Goal: Transaction & Acquisition: Purchase product/service

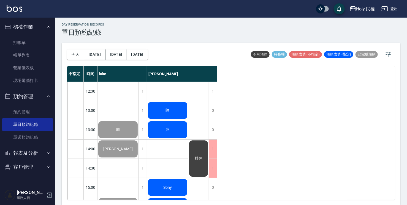
click at [138, 120] on div "陳" at bounding box center [117, 129] width 41 height 19
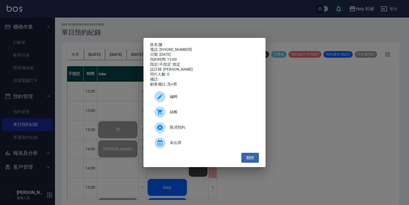
click at [179, 109] on div "結帳" at bounding box center [204, 112] width 109 height 15
click at [258, 161] on button "關閉" at bounding box center [251, 158] width 18 height 10
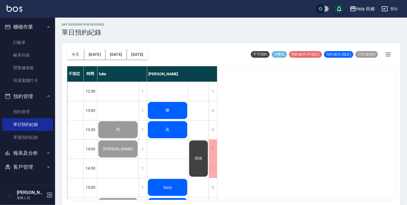
click at [121, 127] on span "陳" at bounding box center [118, 129] width 6 height 5
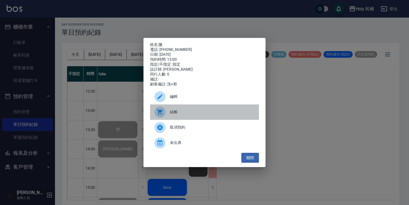
click at [175, 113] on span "結帳" at bounding box center [212, 112] width 85 height 6
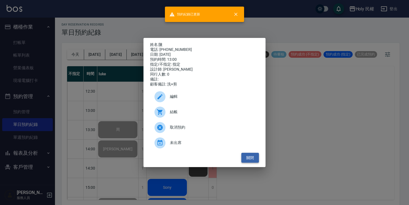
click at [251, 161] on button "關閉" at bounding box center [251, 158] width 18 height 10
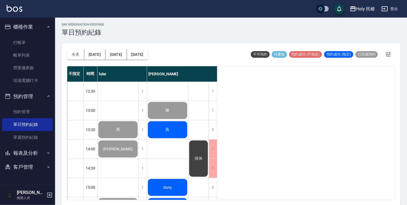
click at [138, 138] on div "吳" at bounding box center [117, 129] width 41 height 19
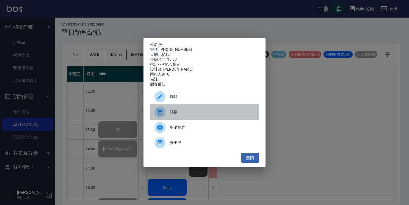
click at [179, 115] on span "結帳" at bounding box center [212, 112] width 85 height 6
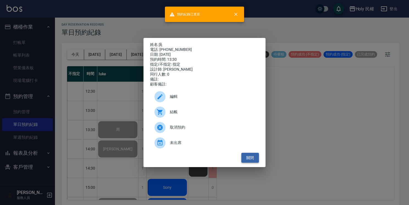
click at [256, 158] on button "關閉" at bounding box center [251, 158] width 18 height 10
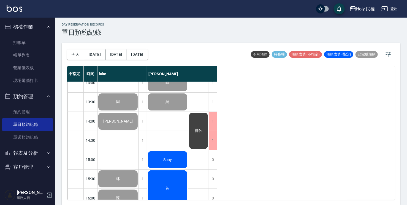
scroll to position [55, 0]
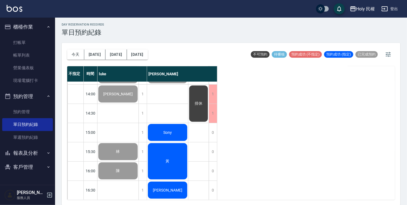
click at [138, 84] on div "Sony" at bounding box center [117, 74] width 41 height 19
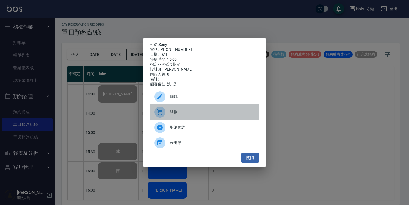
click at [175, 119] on div "結帳" at bounding box center [204, 112] width 109 height 15
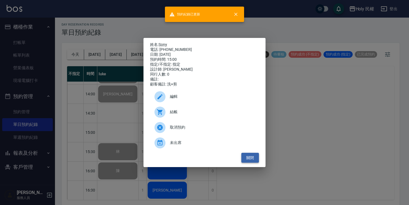
click at [251, 158] on button "關閉" at bounding box center [251, 158] width 18 height 10
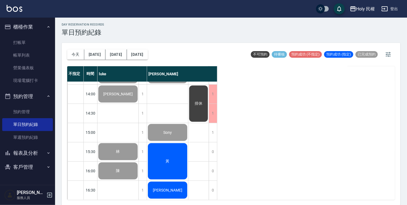
click at [138, 84] on div "黃" at bounding box center [117, 74] width 41 height 19
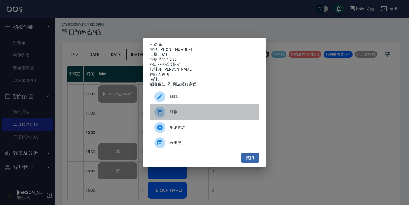
click at [174, 114] on span "結帳" at bounding box center [212, 112] width 85 height 6
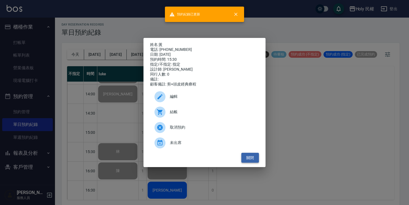
click at [253, 158] on button "關閉" at bounding box center [251, 158] width 18 height 10
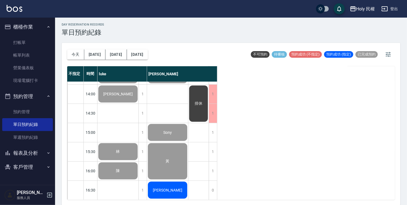
click at [121, 77] on span "陳K" at bounding box center [118, 74] width 6 height 5
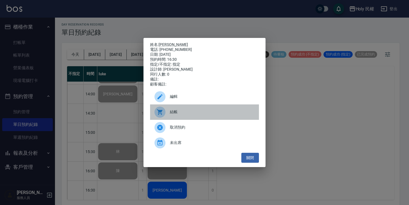
click at [170, 110] on div "結帳" at bounding box center [204, 112] width 109 height 15
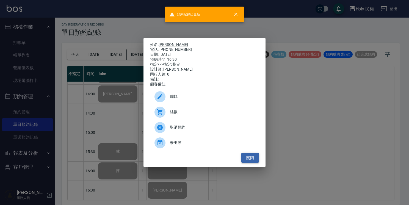
click at [251, 161] on button "關閉" at bounding box center [251, 158] width 18 height 10
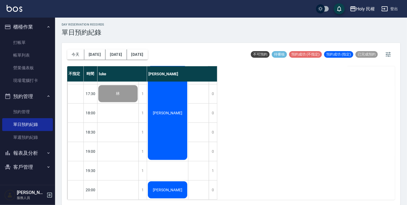
scroll to position [193, 0]
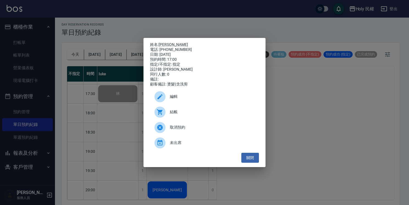
click at [171, 110] on div "結帳" at bounding box center [204, 112] width 109 height 15
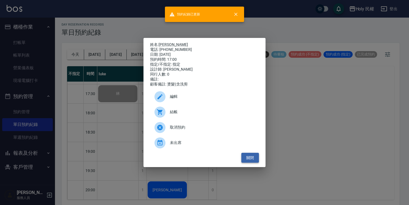
click at [254, 161] on button "關閉" at bounding box center [251, 158] width 18 height 10
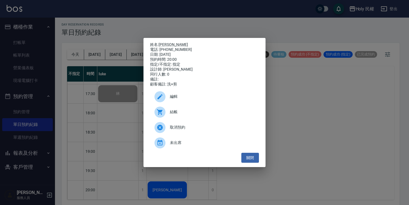
click at [165, 118] on div at bounding box center [162, 112] width 15 height 11
click at [255, 158] on button "關閉" at bounding box center [251, 158] width 18 height 10
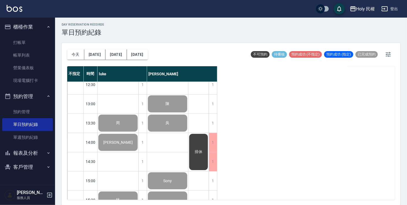
scroll to position [0, 0]
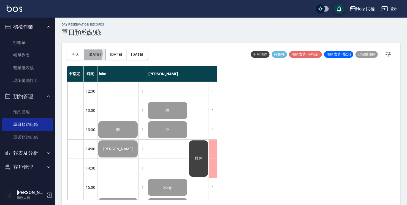
click at [87, 53] on button "明天" at bounding box center [94, 55] width 21 height 10
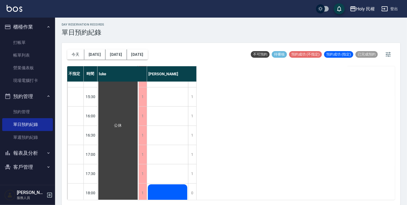
scroll to position [194, 0]
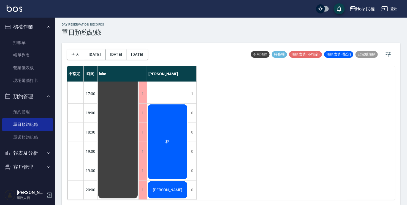
click at [138, 133] on div "林" at bounding box center [117, 46] width 41 height 308
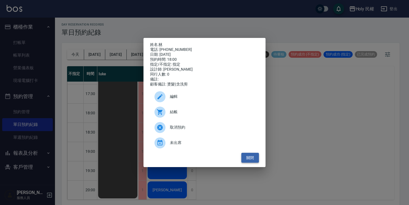
click at [252, 160] on button "關閉" at bounding box center [251, 158] width 18 height 10
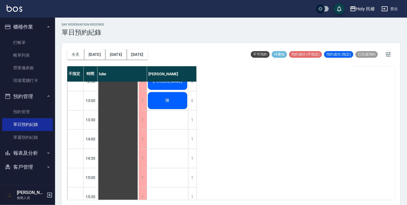
scroll to position [0, 0]
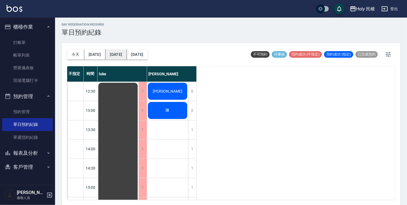
click at [110, 53] on button "後天" at bounding box center [115, 55] width 21 height 10
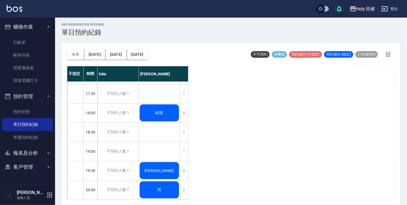
scroll to position [194, 0]
click at [137, 54] on button "2025/08/19" at bounding box center [137, 55] width 21 height 10
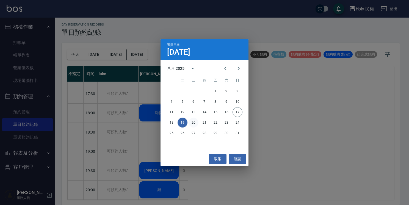
click at [195, 124] on button "20" at bounding box center [194, 123] width 10 height 10
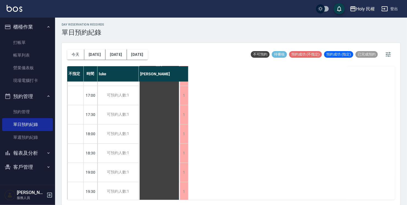
scroll to position [194, 0]
click at [130, 56] on button "2025/08/20" at bounding box center [137, 55] width 21 height 10
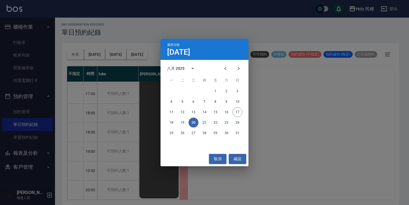
click at [201, 123] on button "21" at bounding box center [205, 123] width 10 height 10
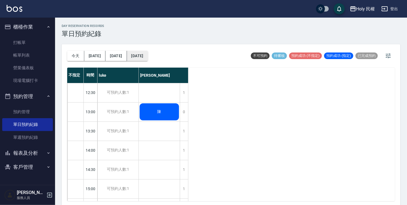
click at [146, 57] on button "2025/08/21" at bounding box center [137, 56] width 21 height 10
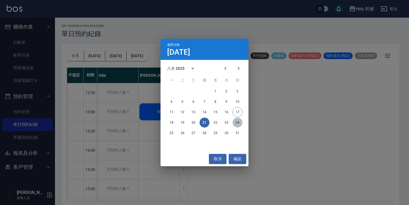
click at [239, 125] on button "24" at bounding box center [238, 123] width 10 height 10
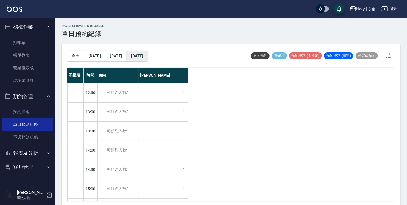
click at [134, 58] on button "2025/08/24" at bounding box center [137, 56] width 21 height 10
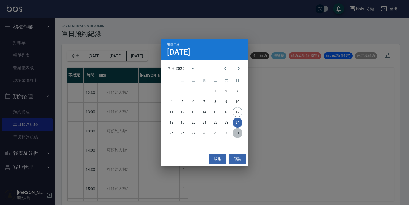
click at [240, 137] on button "31" at bounding box center [238, 133] width 10 height 10
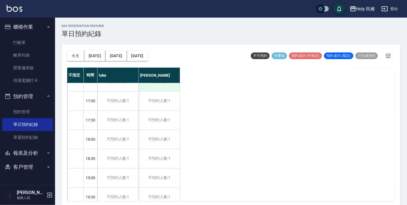
scroll to position [194, 0]
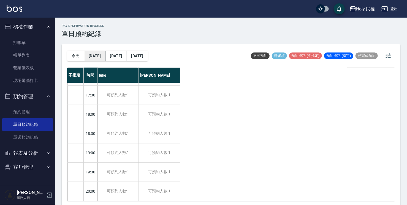
click at [89, 53] on button "明天" at bounding box center [94, 56] width 21 height 10
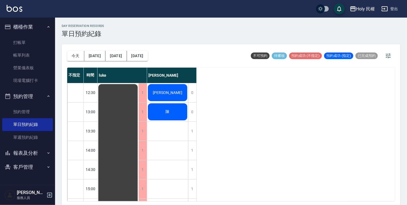
click at [84, 51] on button "明天" at bounding box center [94, 56] width 21 height 10
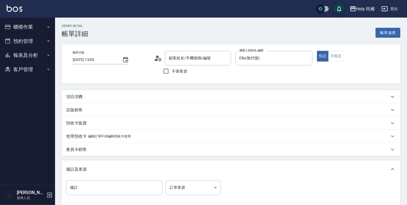
type input "[DATE] 13:00"
type input "Ella(無代號)"
click at [128, 100] on div "項目消費" at bounding box center [227, 97] width 323 height 6
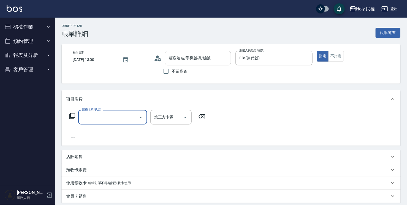
scroll to position [9, 0]
type input "陳/0978884487/"
click at [123, 114] on input "服務名稱/代號" at bounding box center [109, 118] width 56 height 10
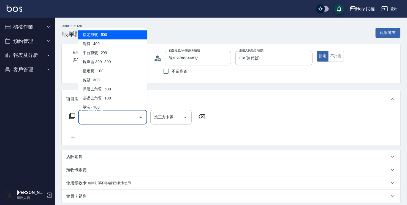
click at [132, 37] on span "指定剪髮 - 500" at bounding box center [112, 34] width 69 height 9
type input "指定剪髮(1)"
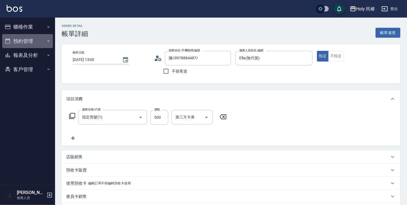
click at [31, 42] on button "預約管理" at bounding box center [27, 41] width 51 height 14
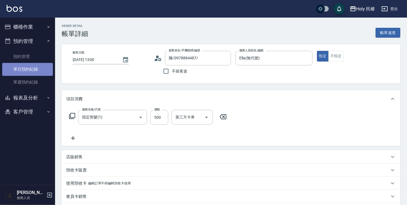
click at [41, 69] on link "單日預約紀錄" at bounding box center [27, 69] width 51 height 13
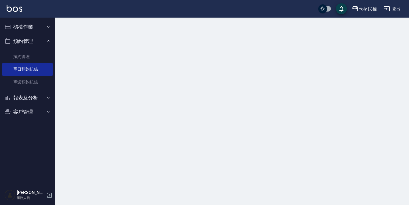
click at [43, 25] on button "櫃檯作業" at bounding box center [27, 27] width 51 height 14
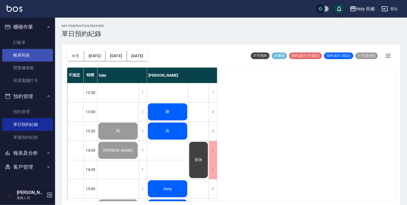
click at [41, 54] on link "帳單列表" at bounding box center [27, 55] width 51 height 13
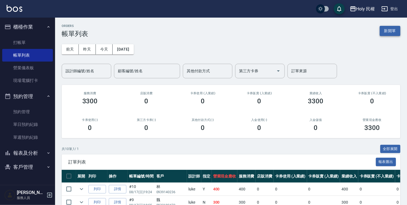
click at [387, 30] on button "新開單" at bounding box center [389, 31] width 21 height 10
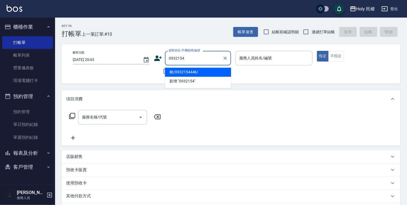
click at [211, 73] on li "賴/0932154446/" at bounding box center [198, 72] width 66 height 9
type input "賴/0932154446/"
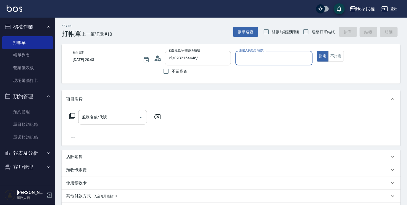
click at [268, 63] on div "服務人員姓名/編號" at bounding box center [273, 58] width 77 height 15
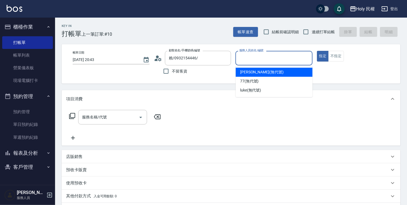
click at [264, 75] on div "Ella (無代號)" at bounding box center [273, 72] width 77 height 9
type input "Ella(無代號)"
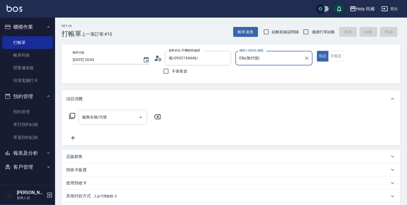
click at [119, 117] on input "服務名稱/代號" at bounding box center [109, 118] width 56 height 10
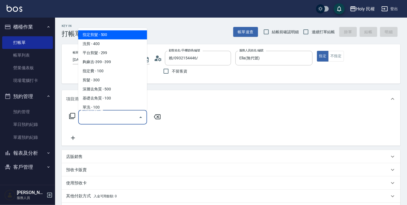
click at [132, 34] on span "指定剪髮 - 500" at bounding box center [112, 34] width 69 height 9
type input "指定剪髮(1)"
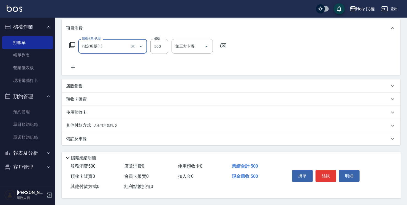
scroll to position [73, 0]
click at [228, 139] on div "備註及來源" at bounding box center [227, 139] width 323 height 6
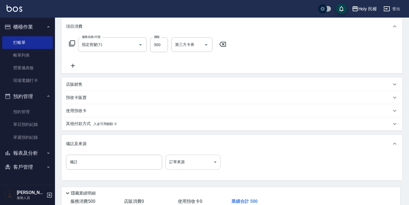
click at [202, 163] on body "Holy 民權 登出 櫃檯作業 打帳單 帳單列表 營業儀表板 現場電腦打卡 預約管理 預約管理 單日預約紀錄 單週預約紀錄 報表及分析 報表目錄 店家日報表 …" at bounding box center [204, 83] width 409 height 313
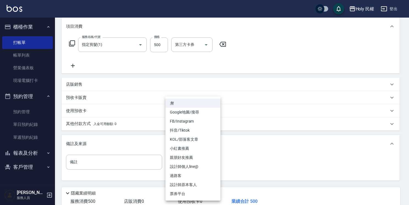
click at [202, 185] on li "設計師原本客人" at bounding box center [193, 184] width 55 height 9
type input "設計師原本客人"
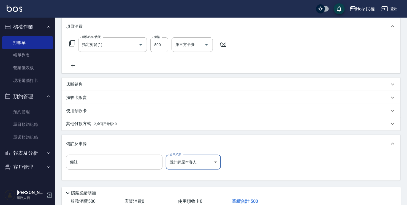
scroll to position [100, 0]
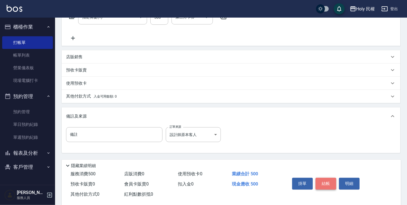
click at [331, 182] on button "結帳" at bounding box center [325, 184] width 21 height 12
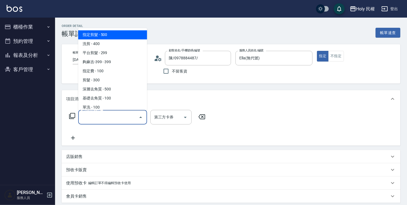
click at [115, 35] on span "指定剪髮 - 500" at bounding box center [112, 34] width 69 height 9
type input "指定剪髮(1)"
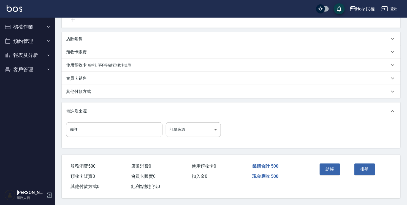
scroll to position [120, 0]
click at [204, 130] on body "Holy 民權 登出 櫃檯作業 打帳單 帳單列表 營業儀表板 現場電腦打卡 預約管理 預約管理 單日預約紀錄 單週預約紀錄 報表及分析 報表目錄 店家日報表 …" at bounding box center [203, 44] width 407 height 324
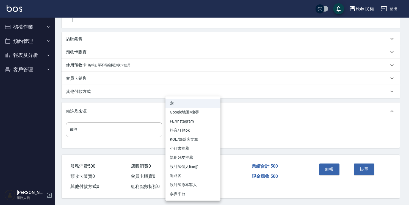
click at [192, 184] on li "設計師原本客人" at bounding box center [193, 184] width 55 height 9
type input "設計師原本客人"
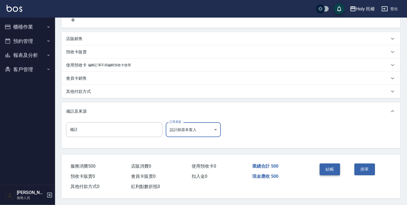
click at [330, 169] on button "結帳" at bounding box center [329, 170] width 21 height 12
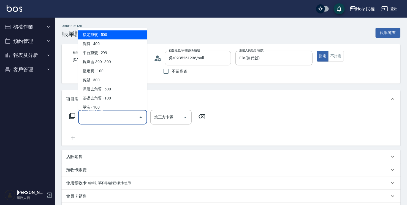
click at [116, 34] on span "指定剪髮 - 500" at bounding box center [112, 34] width 69 height 9
type input "指定剪髮(1)"
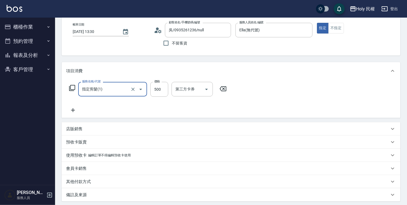
scroll to position [83, 0]
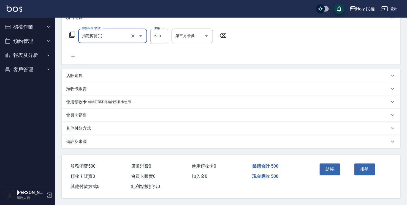
click at [204, 142] on div "備註及來源" at bounding box center [227, 142] width 323 height 6
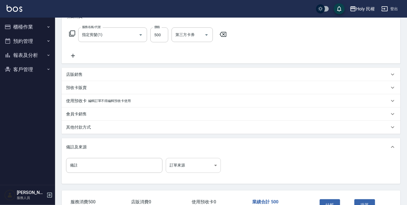
click at [200, 165] on body "Holy 民權 登出 櫃檯作業 打帳單 帳單列表 營業儀表板 現場電腦打卡 預約管理 預約管理 單日預約紀錄 單週預約紀錄 報表及分析 報表目錄 店家日報表 …" at bounding box center [203, 79] width 407 height 324
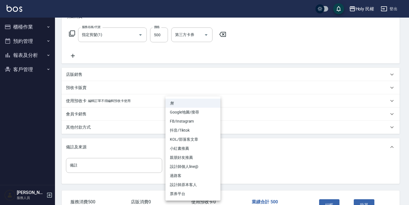
click at [191, 190] on li "票券平台" at bounding box center [193, 194] width 55 height 9
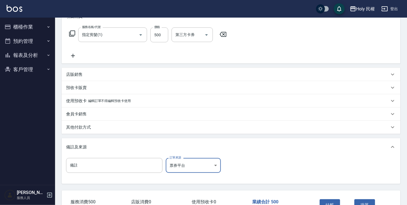
click at [191, 172] on body "Holy 民權 登出 櫃檯作業 打帳單 帳單列表 營業儀表板 現場電腦打卡 預約管理 預約管理 單日預約紀錄 單週預約紀錄 報表及分析 報表目錄 店家日報表 …" at bounding box center [203, 79] width 407 height 324
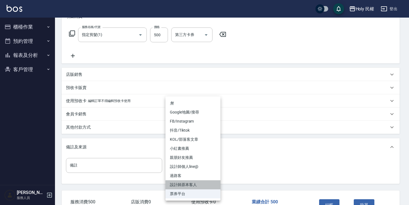
click at [191, 183] on li "設計師原本客人" at bounding box center [193, 184] width 55 height 9
type input "設計師原本客人"
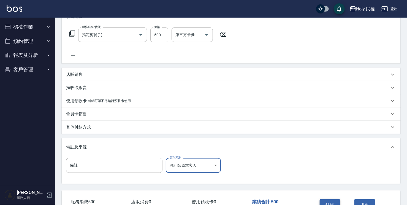
click at [321, 200] on button "結帳" at bounding box center [329, 205] width 21 height 12
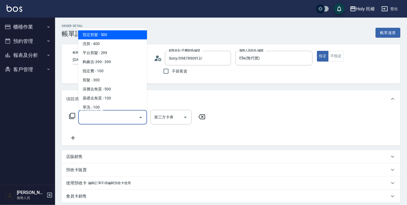
click at [103, 36] on span "指定剪髮 - 500" at bounding box center [112, 34] width 69 height 9
type input "指定剪髮(1)"
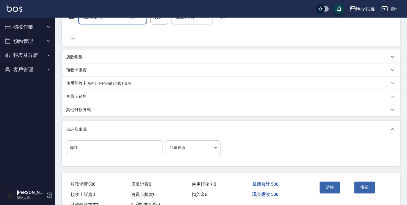
scroll to position [110, 0]
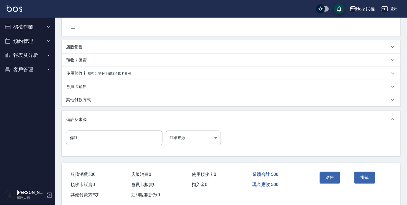
click at [192, 137] on body "Holy 民權 登出 櫃檯作業 打帳單 帳單列表 營業儀表板 現場電腦打卡 預約管理 預約管理 單日預約紀錄 單週預約紀錄 報表及分析 報表目錄 店家日報表 …" at bounding box center [203, 52] width 407 height 324
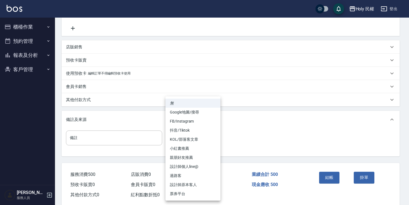
click at [202, 184] on li "設計師原本客人" at bounding box center [193, 184] width 55 height 9
type input "設計師原本客人"
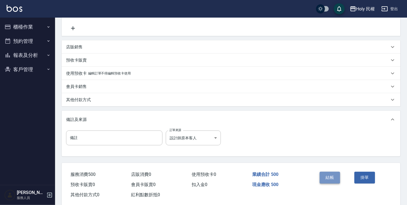
click at [330, 178] on button "結帳" at bounding box center [329, 178] width 21 height 12
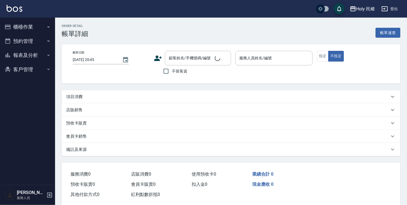
click at [114, 95] on div "項目消費" at bounding box center [227, 97] width 323 height 6
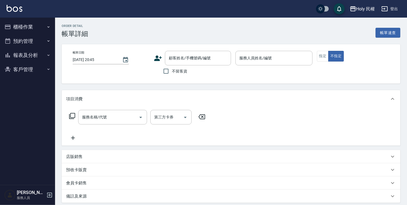
type input "2025/08/17 15:30"
type input "Ella(無代號)"
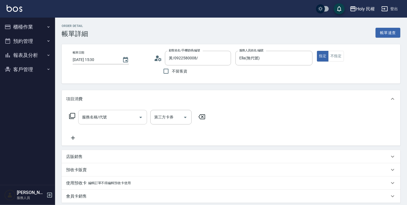
type input "黃/0922580008/"
click at [105, 115] on div "服務名稱/代號 服務名稱/代號" at bounding box center [112, 117] width 69 height 15
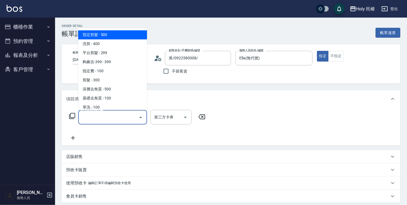
click at [115, 36] on span "指定剪髮 - 500" at bounding box center [112, 34] width 69 height 9
type input "指定剪髮(1)"
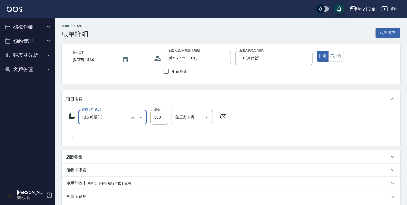
click at [75, 135] on icon at bounding box center [73, 138] width 14 height 7
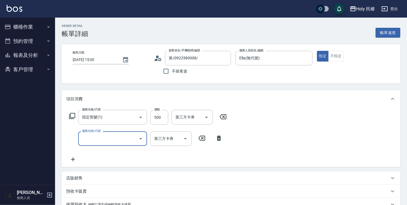
click at [99, 135] on input "服務名稱/代號" at bounding box center [109, 139] width 56 height 10
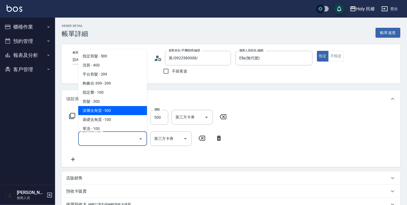
click at [114, 108] on span "深層去角質 - 500" at bounding box center [112, 110] width 69 height 9
type input "深層去角質(sh)"
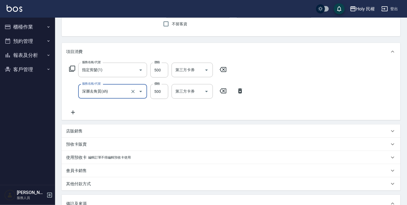
scroll to position [83, 0]
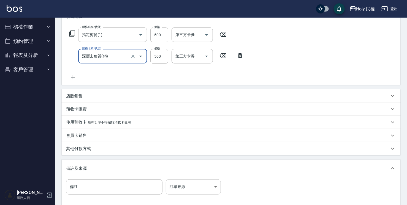
click at [199, 189] on body "Holy 民權 登出 櫃檯作業 打帳單 帳單列表 營業儀表板 現場電腦打卡 預約管理 預約管理 單日預約紀錄 單週預約紀錄 報表及分析 報表目錄 店家日報表 …" at bounding box center [203, 89] width 407 height 345
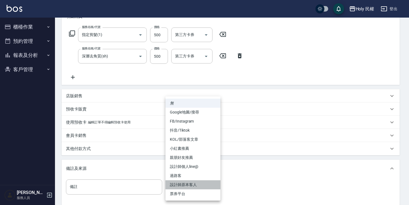
click at [198, 189] on li "設計師原本客人" at bounding box center [193, 184] width 55 height 9
type input "設計師原本客人"
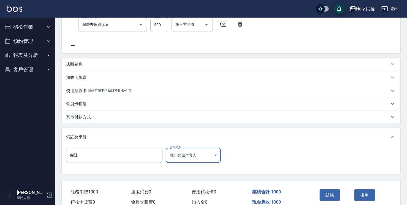
scroll to position [138, 0]
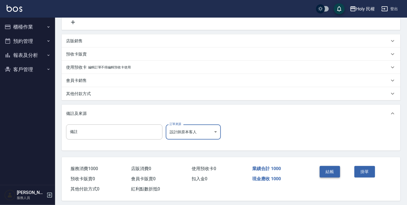
click at [333, 172] on button "結帳" at bounding box center [329, 172] width 21 height 12
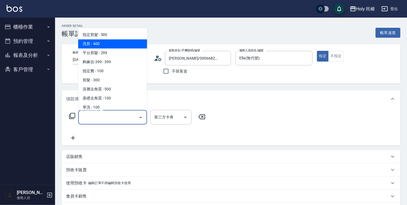
click at [106, 44] on span "洗剪 - 400" at bounding box center [112, 43] width 69 height 9
type input "洗剪(3)"
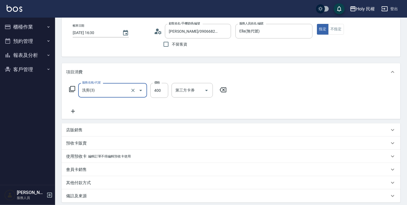
scroll to position [55, 0]
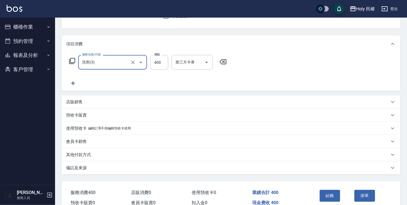
click at [245, 172] on div "備註及來源" at bounding box center [231, 167] width 338 height 13
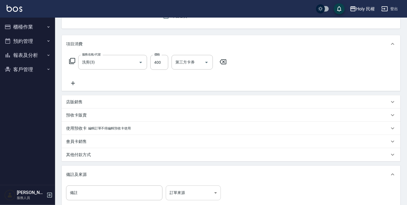
click at [210, 192] on body "Holy 民權 登出 櫃檯作業 打帳單 帳單列表 營業儀表板 現場電腦打卡 預約管理 預約管理 單日預約紀錄 單週預約紀錄 報表及分析 報表目錄 店家日報表 …" at bounding box center [203, 107] width 407 height 324
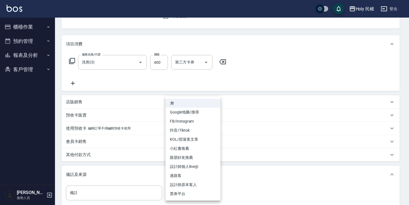
click at [204, 187] on li "設計師原本客人" at bounding box center [193, 184] width 55 height 9
type input "設計師原本客人"
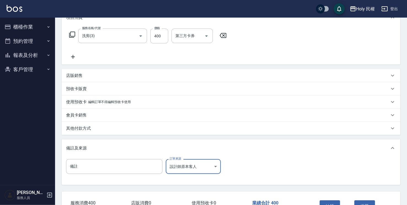
scroll to position [110, 0]
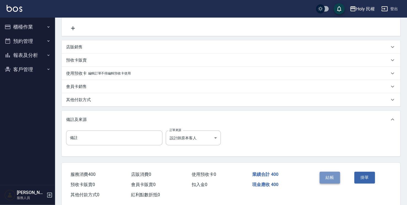
click at [324, 177] on button "結帳" at bounding box center [329, 178] width 21 height 12
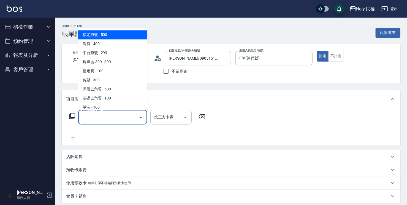
click at [108, 35] on span "指定剪髮 - 500" at bounding box center [112, 34] width 69 height 9
type input "指定剪髮(1)"
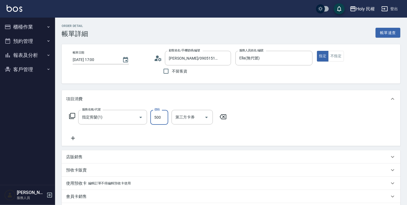
click at [161, 115] on input "500" at bounding box center [159, 117] width 18 height 15
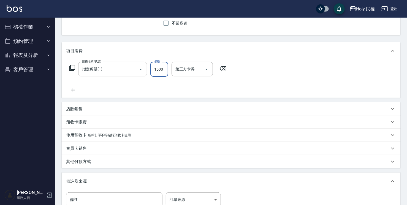
scroll to position [83, 0]
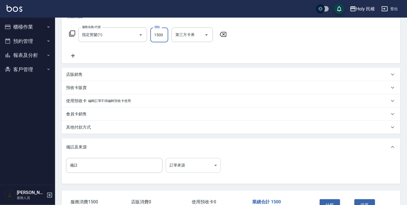
type input "1500"
click at [214, 163] on body "Holy 民權 登出 櫃檯作業 打帳單 帳單列表 營業儀表板 現場電腦打卡 預約管理 預約管理 單日預約紀錄 單週預約紀錄 報表及分析 報表目錄 店家日報表 …" at bounding box center [203, 79] width 407 height 324
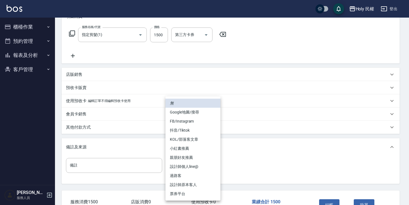
click at [200, 183] on li "設計師原本客人" at bounding box center [193, 184] width 55 height 9
type input "設計師原本客人"
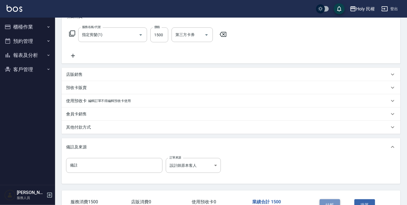
click at [333, 201] on button "結帳" at bounding box center [329, 205] width 21 height 12
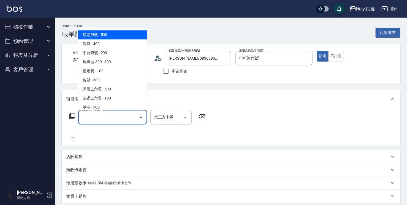
click at [124, 33] on span "指定剪髮 - 500" at bounding box center [112, 34] width 69 height 9
type input "指定剪髮(1)"
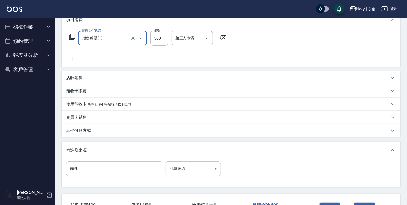
scroll to position [83, 0]
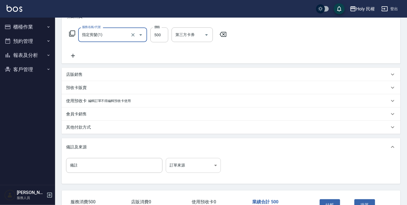
click at [193, 168] on body "Holy 民權 登出 櫃檯作業 打帳單 帳單列表 營業儀表板 現場電腦打卡 預約管理 預約管理 單日預約紀錄 單週預約紀錄 報表及分析 報表目錄 店家日報表 …" at bounding box center [203, 79] width 407 height 324
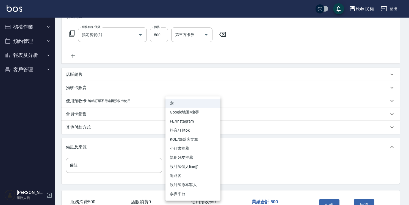
click at [195, 187] on li "設計師原本客人" at bounding box center [193, 184] width 55 height 9
type input "設計師原本客人"
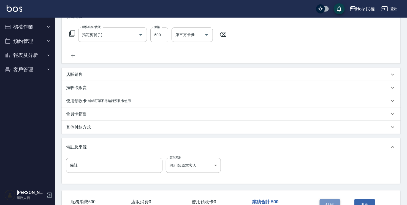
click at [335, 205] on button "結帳" at bounding box center [329, 205] width 21 height 12
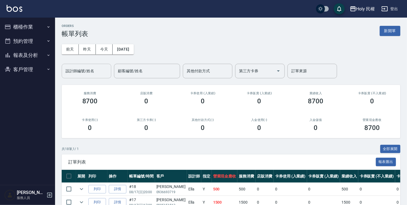
click at [70, 73] on input "設計師編號/姓名" at bounding box center [86, 71] width 45 height 10
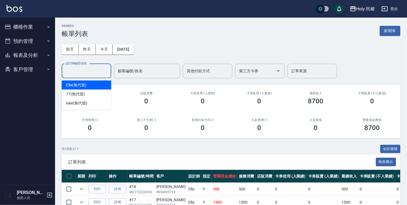
click at [82, 84] on span "Ella (無代號)" at bounding box center [76, 85] width 20 height 6
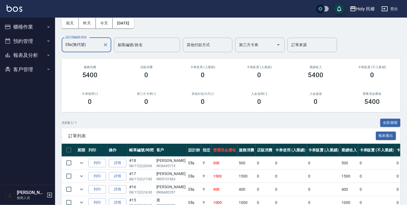
scroll to position [25, 0]
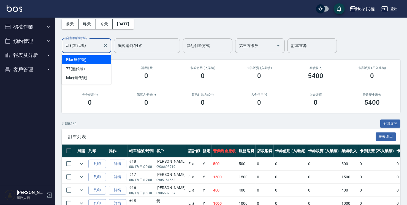
click at [83, 49] on input "Ella(無代號)" at bounding box center [82, 46] width 36 height 10
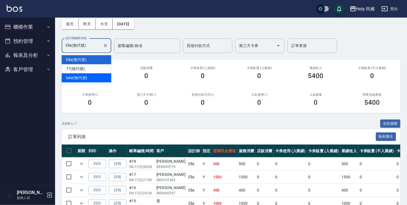
click at [87, 75] on div "luke (無代號)" at bounding box center [87, 77] width 50 height 9
type input "luke(無代號)"
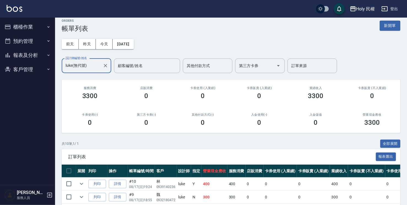
scroll to position [0, 0]
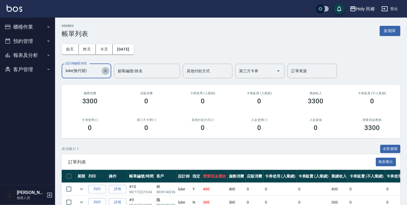
click at [105, 71] on icon "Clear" at bounding box center [105, 70] width 3 height 3
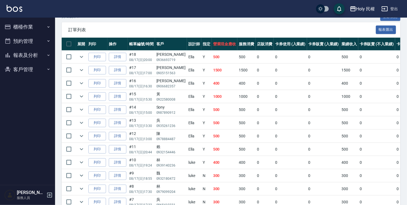
scroll to position [193, 0]
